Goal: Task Accomplishment & Management: Use online tool/utility

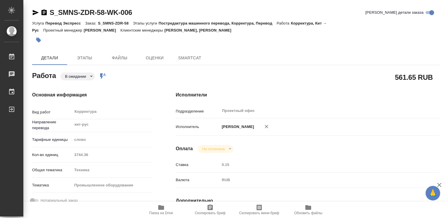
type textarea "x"
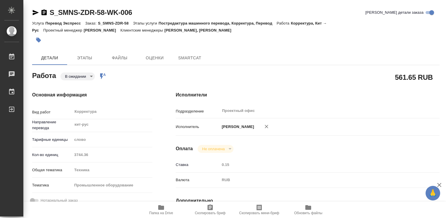
type textarea "x"
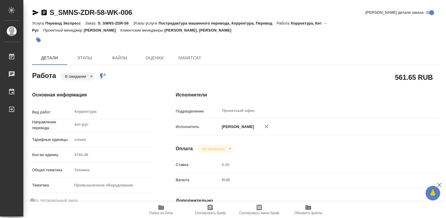
type textarea "x"
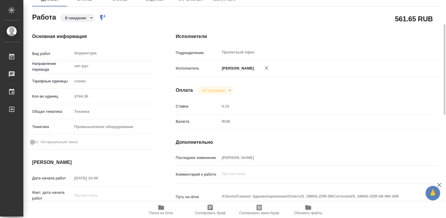
type textarea "x"
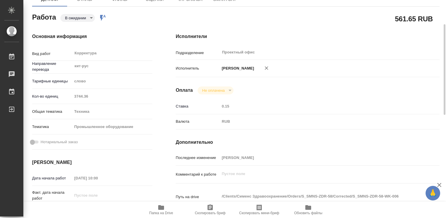
scroll to position [117, 0]
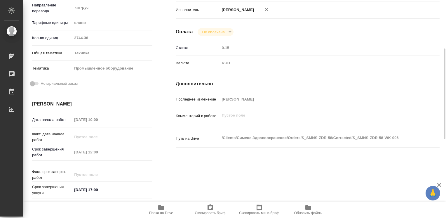
type textarea "x"
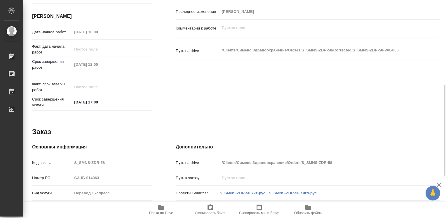
scroll to position [263, 0]
